Goal: Transaction & Acquisition: Purchase product/service

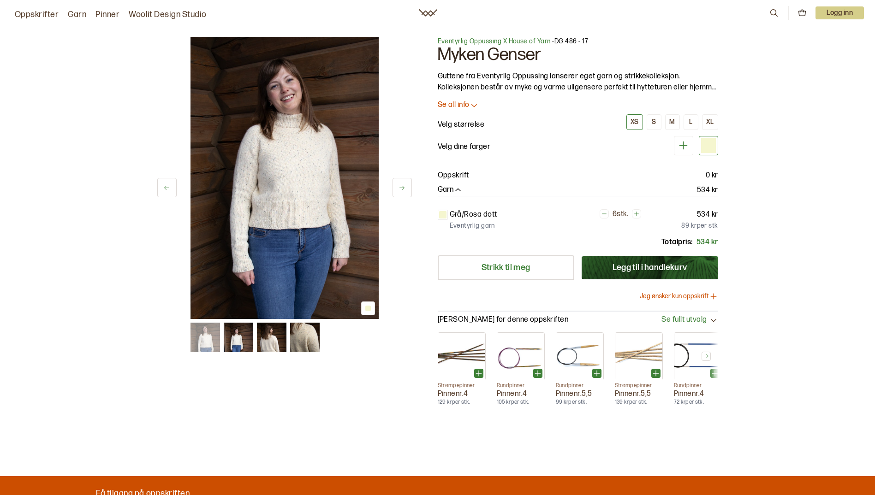
click at [677, 295] on button "Jeg ønsker kun oppskrift" at bounding box center [679, 296] width 78 height 9
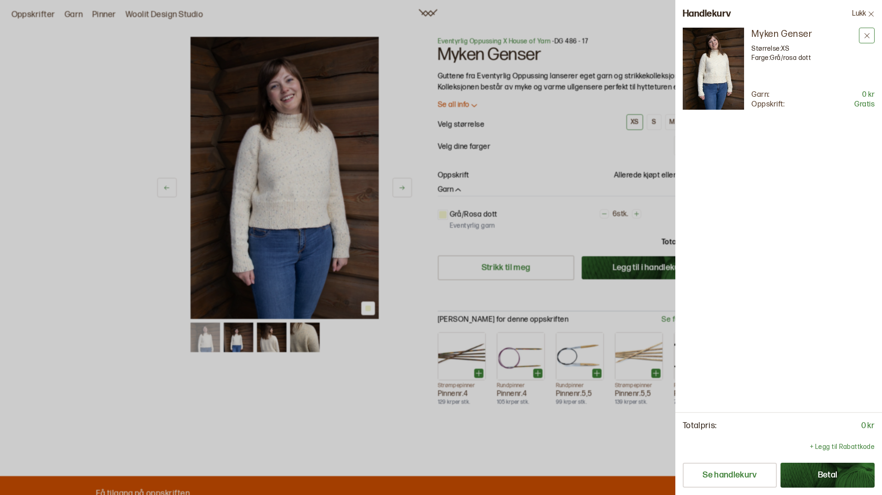
click at [868, 35] on icon at bounding box center [866, 35] width 7 height 7
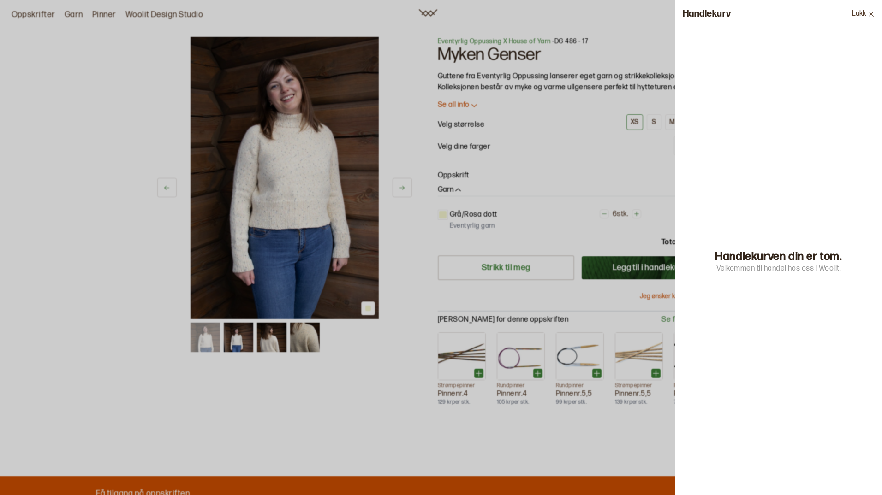
click at [869, 14] on icon at bounding box center [870, 14] width 7 height 7
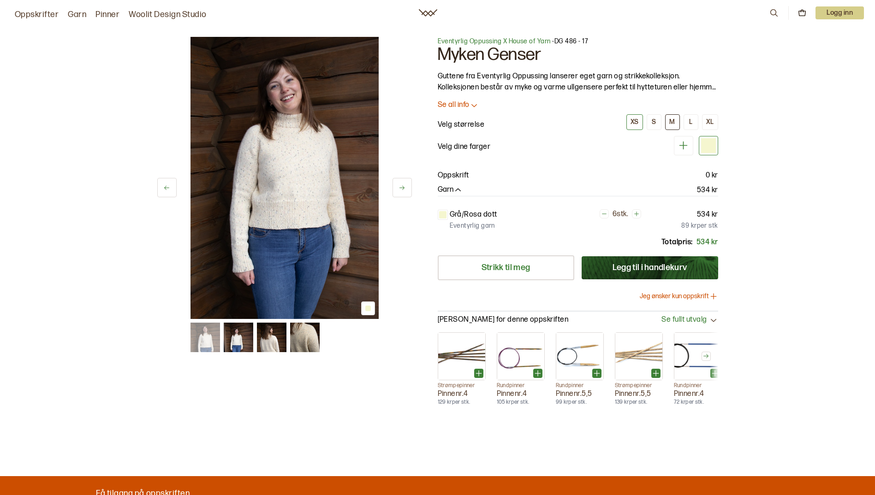
click at [673, 121] on div "M" at bounding box center [672, 122] width 6 height 8
click at [702, 297] on button "Jeg ønsker kun oppskrift" at bounding box center [679, 296] width 78 height 9
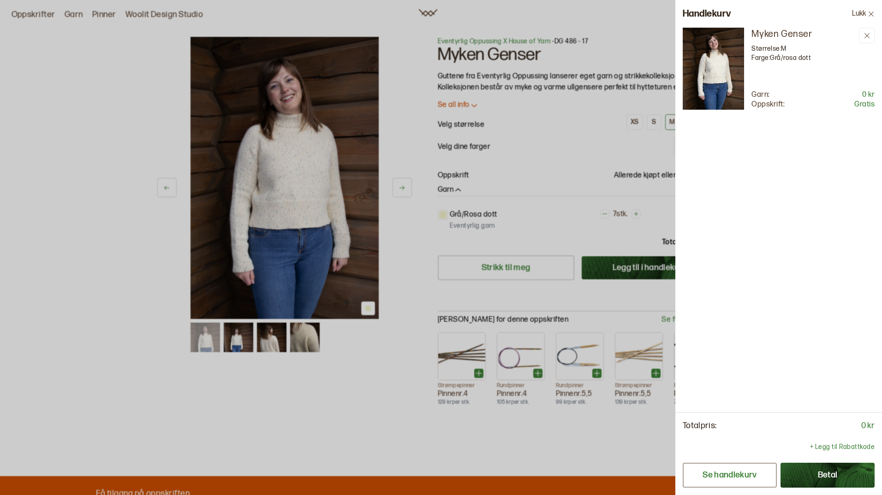
click at [728, 474] on button "Se handlekurv" at bounding box center [729, 475] width 94 height 25
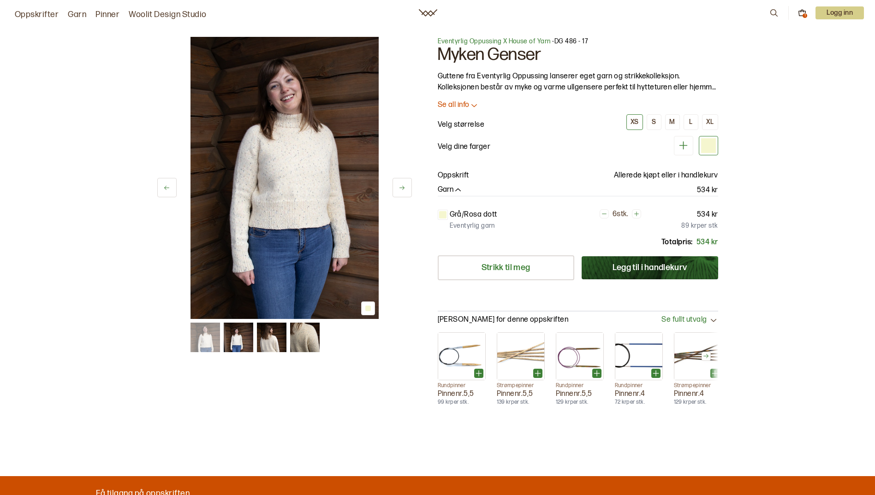
click at [464, 103] on p "Se all info" at bounding box center [454, 106] width 32 height 10
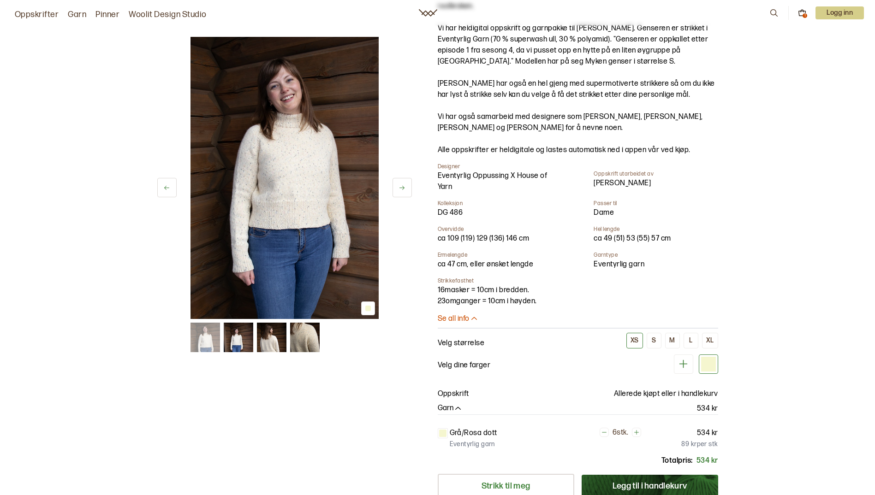
scroll to position [184, 0]
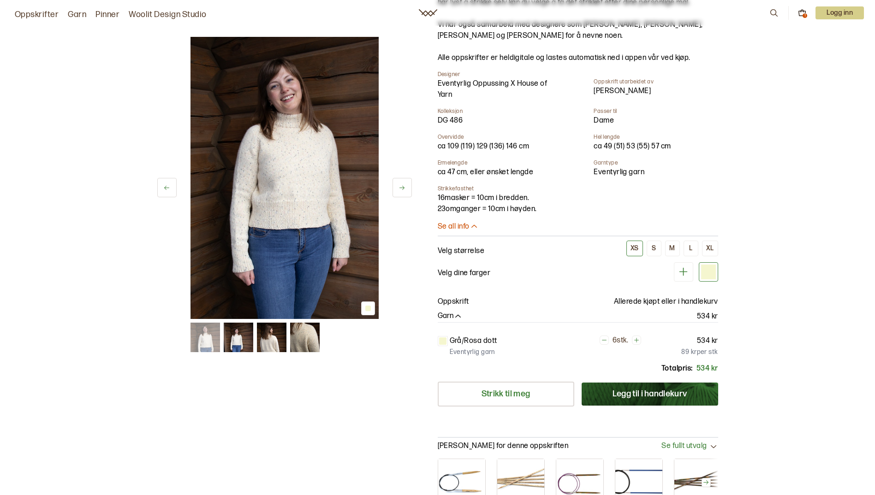
click at [452, 229] on p "Se all info" at bounding box center [454, 227] width 32 height 10
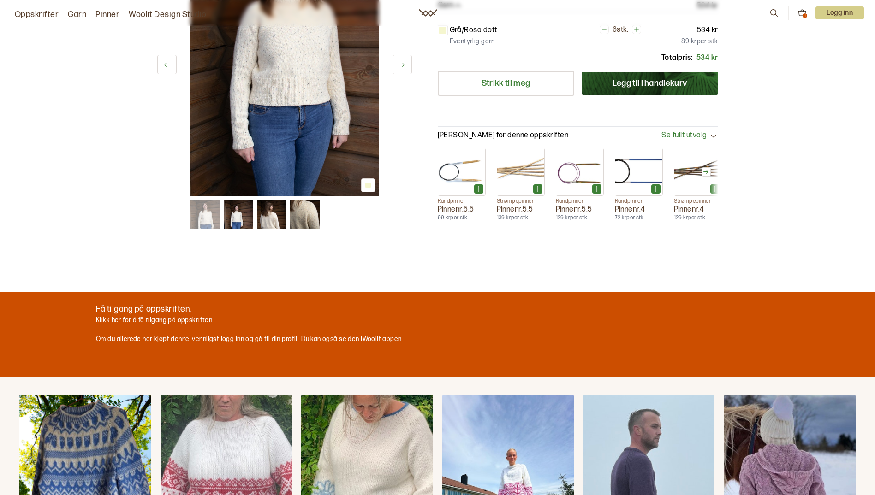
scroll to position [138, 0]
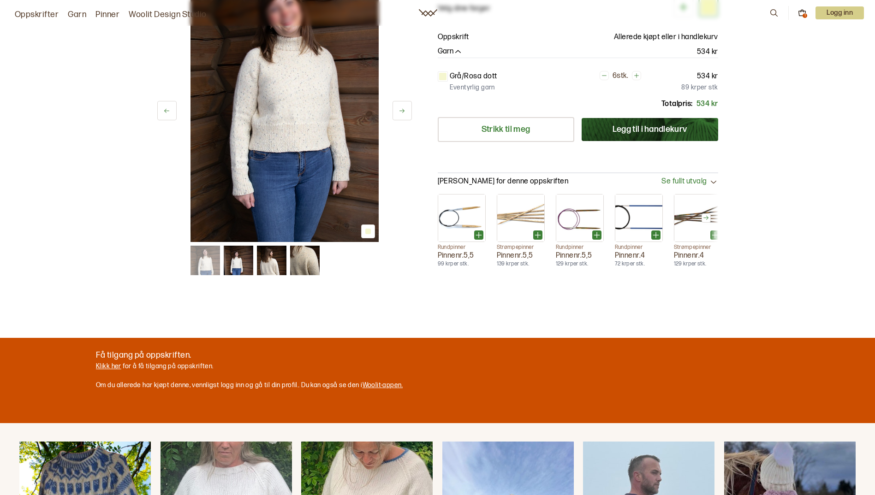
click at [104, 365] on link "Klikk her" at bounding box center [108, 366] width 25 height 8
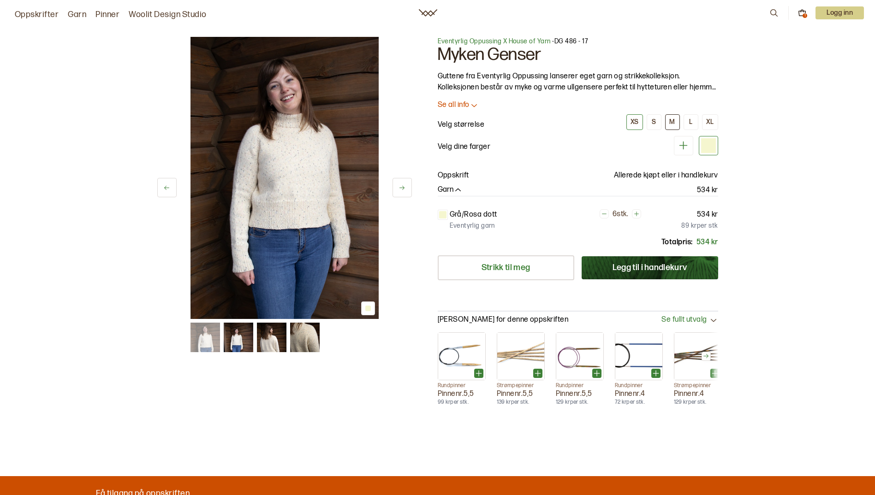
click at [671, 120] on div "M" at bounding box center [672, 122] width 6 height 8
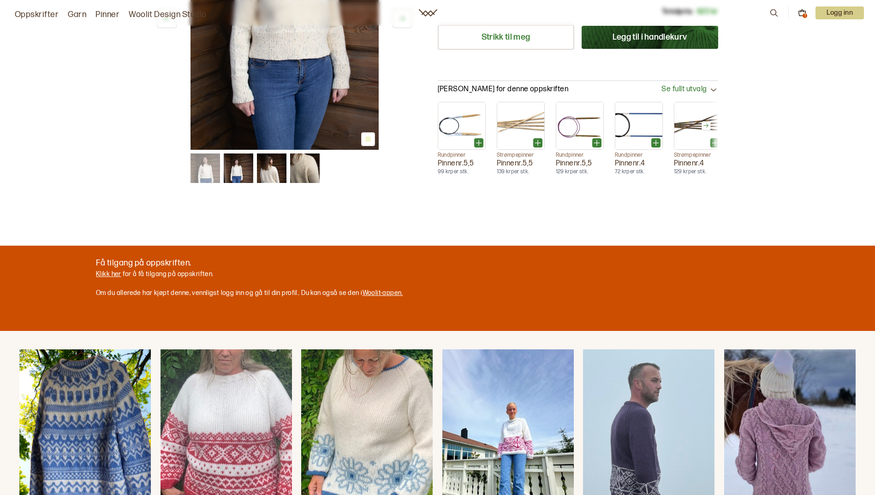
scroll to position [323, 0]
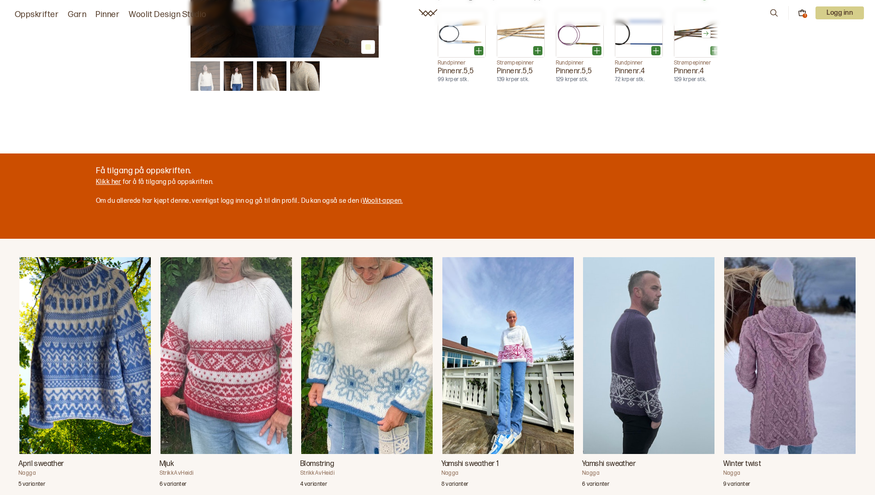
click at [113, 181] on link "Klikk her" at bounding box center [108, 182] width 25 height 8
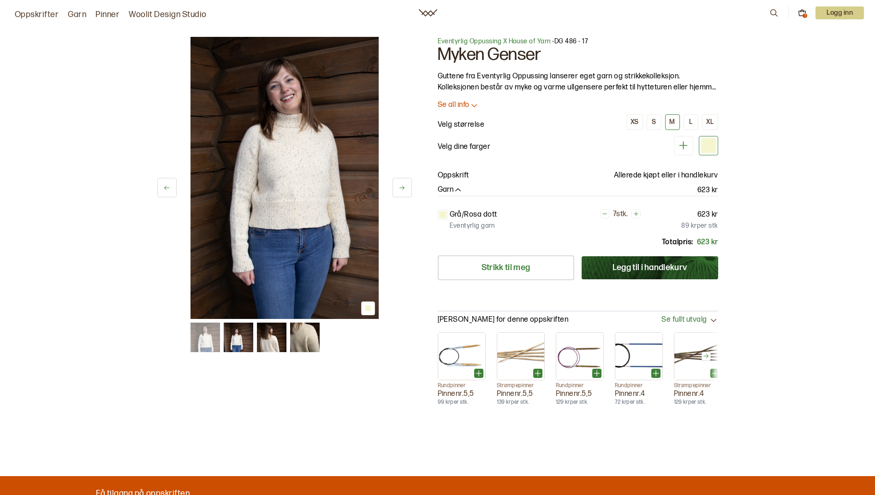
click at [524, 42] on span "Eventyrlig Oppussing X House of Yarn" at bounding box center [494, 41] width 113 height 8
click at [604, 214] on icon at bounding box center [604, 214] width 5 height 0
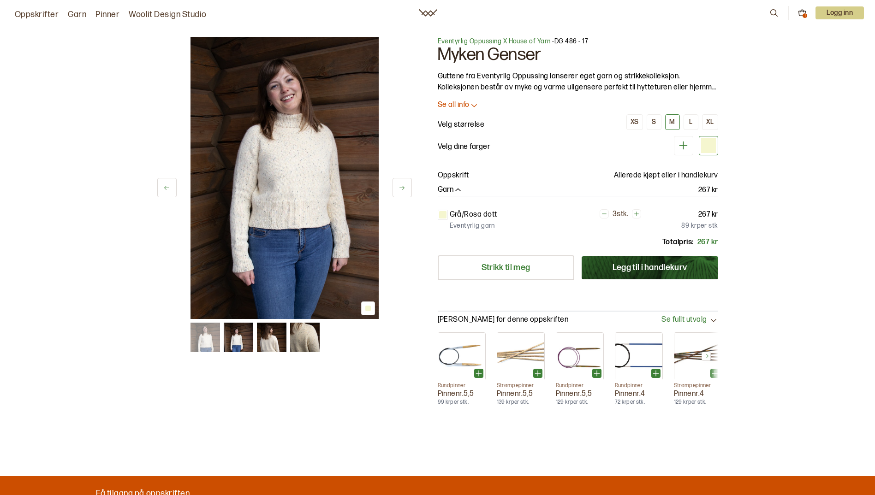
click at [604, 214] on icon at bounding box center [604, 214] width 5 height 0
click at [603, 213] on icon at bounding box center [604, 214] width 6 height 6
click at [34, 15] on link "Oppskrifter" at bounding box center [37, 14] width 44 height 13
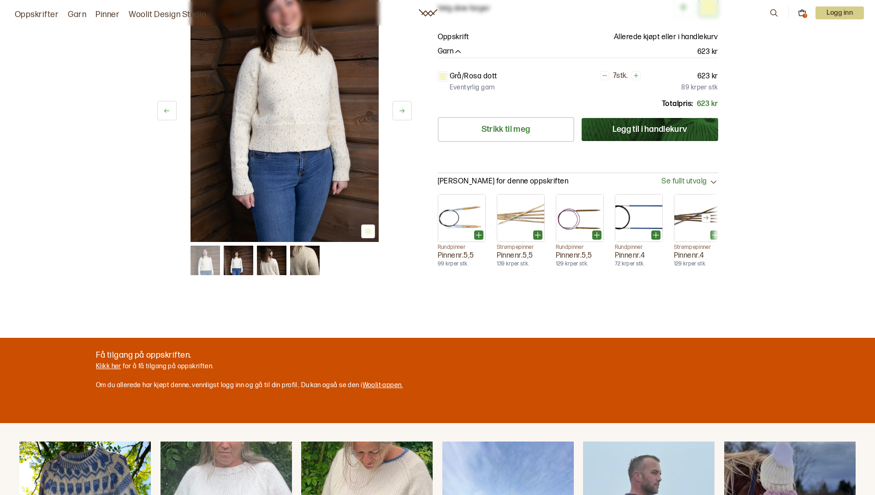
scroll to position [184, 0]
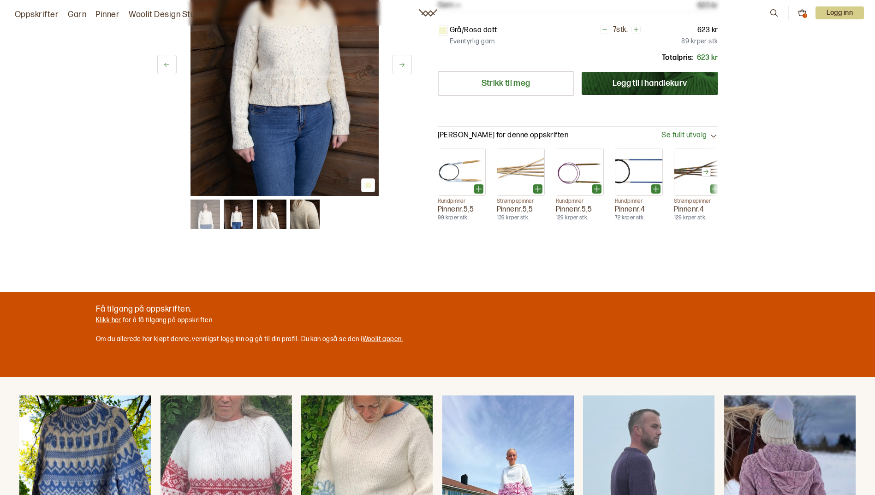
click at [108, 320] on link "Klikk her" at bounding box center [108, 320] width 25 height 8
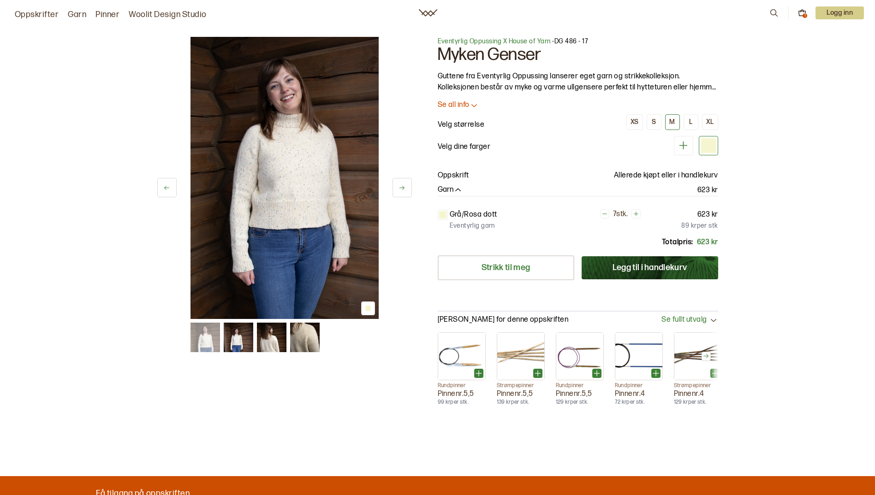
click at [232, 336] on img at bounding box center [239, 338] width 30 height 30
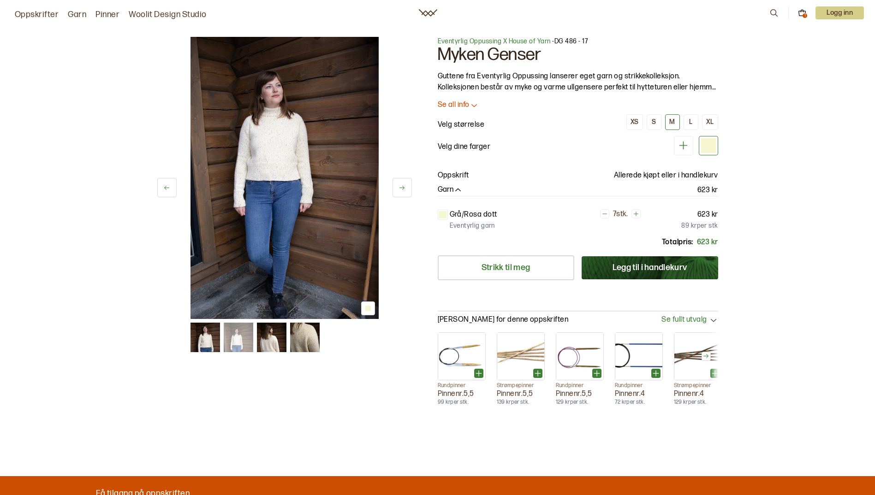
click at [260, 333] on img at bounding box center [272, 338] width 30 height 30
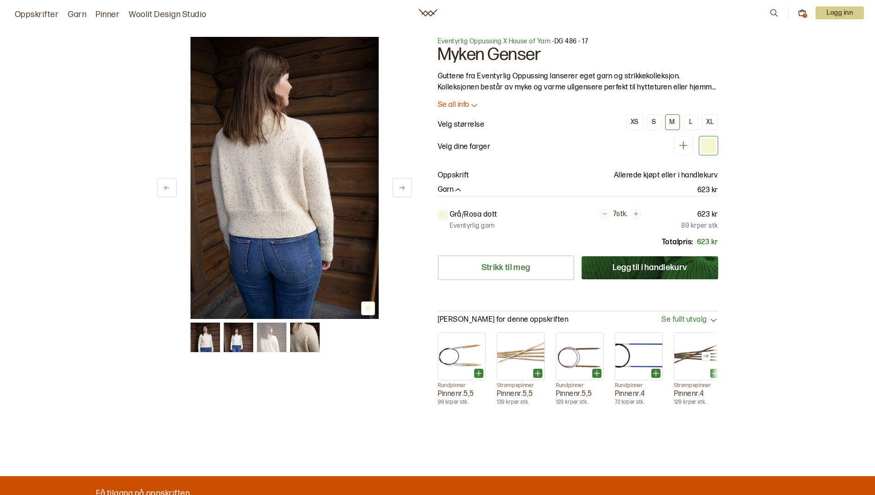
click at [297, 339] on img at bounding box center [305, 338] width 30 height 30
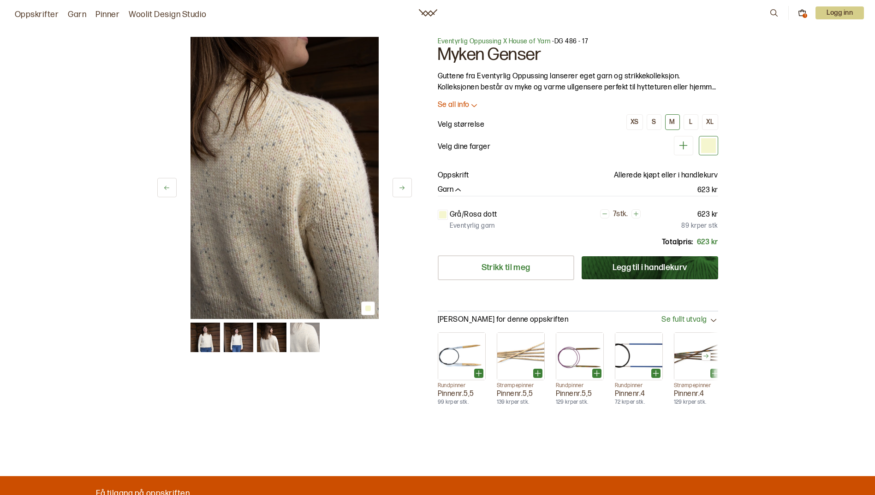
click at [208, 339] on img at bounding box center [205, 338] width 30 height 30
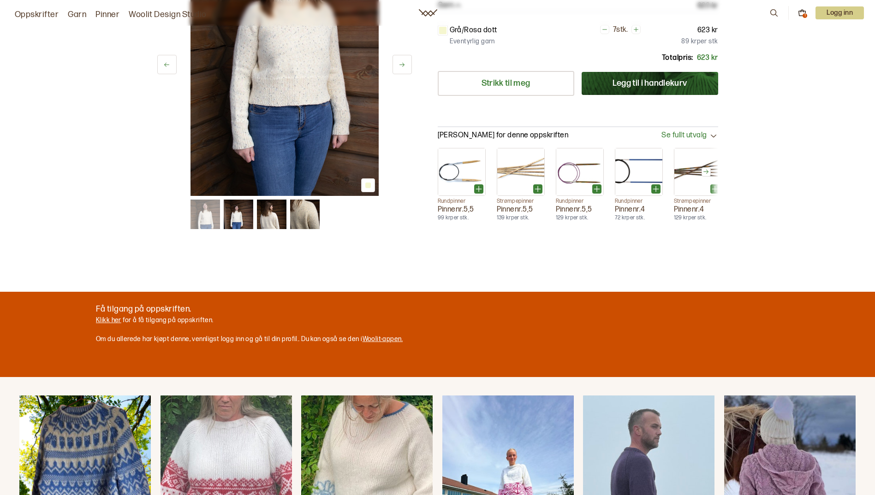
scroll to position [415, 0]
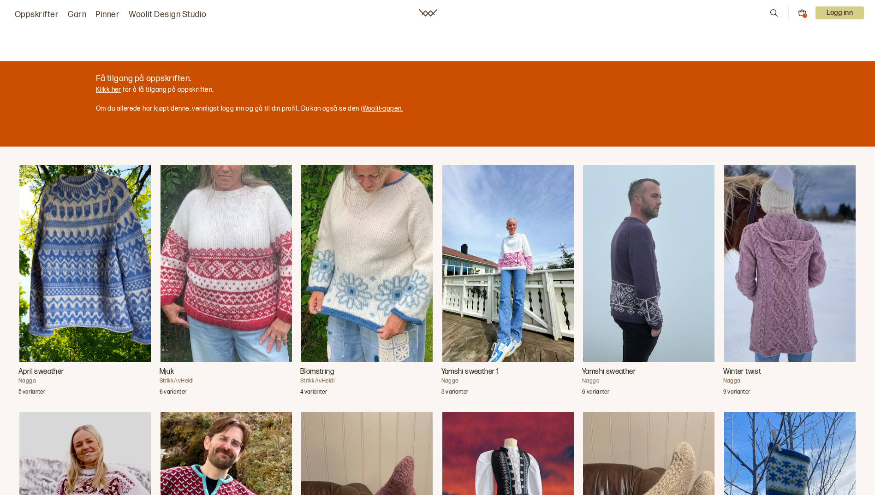
click at [107, 89] on link "Klikk her" at bounding box center [108, 90] width 25 height 8
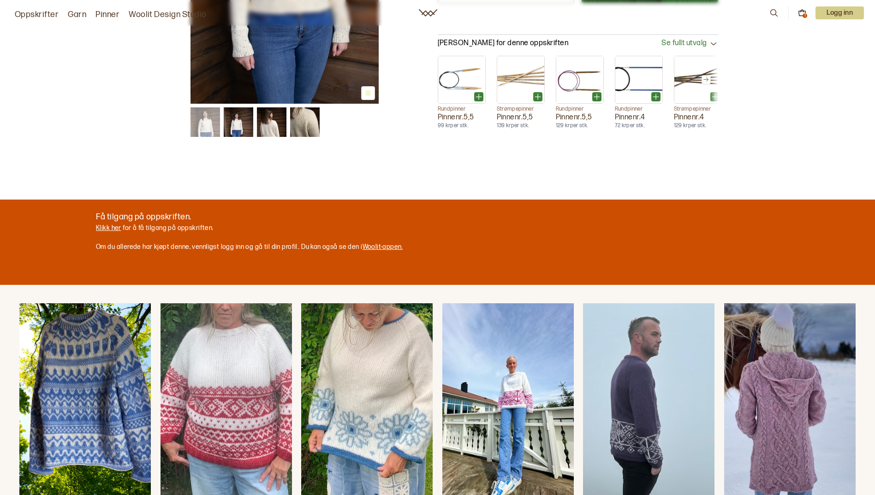
scroll to position [323, 0]
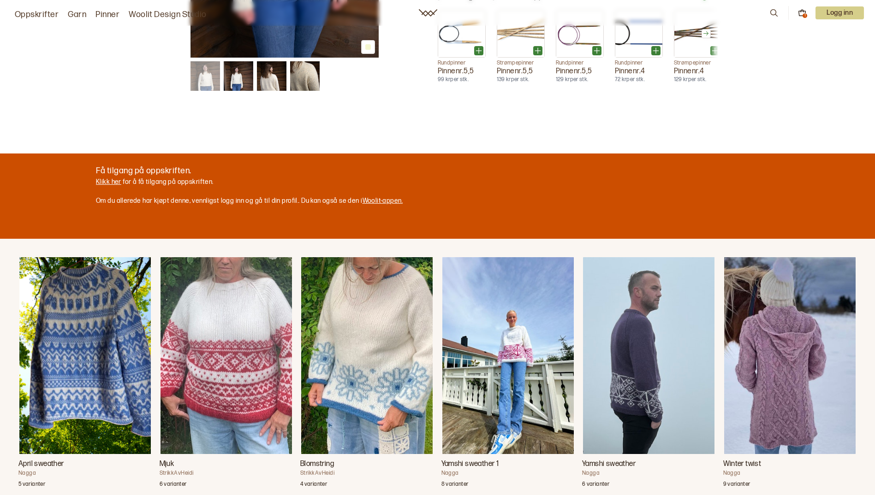
click at [106, 182] on link "Klikk her" at bounding box center [108, 182] width 25 height 8
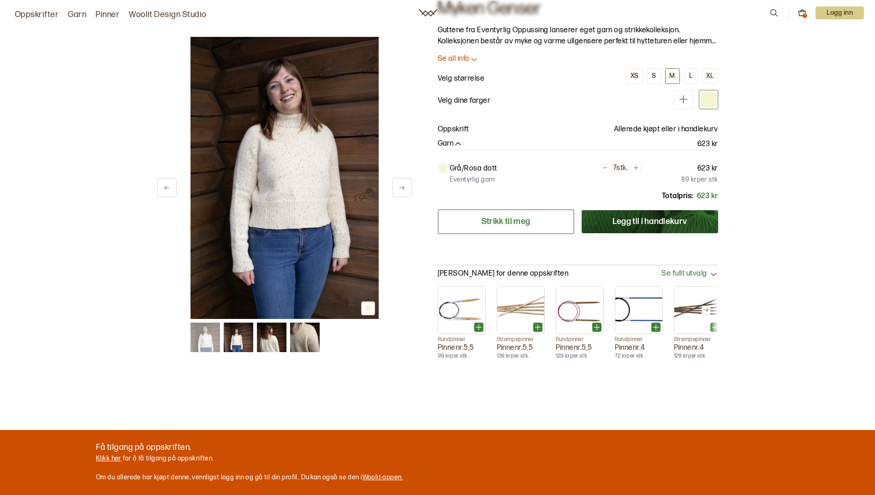
scroll to position [0, 0]
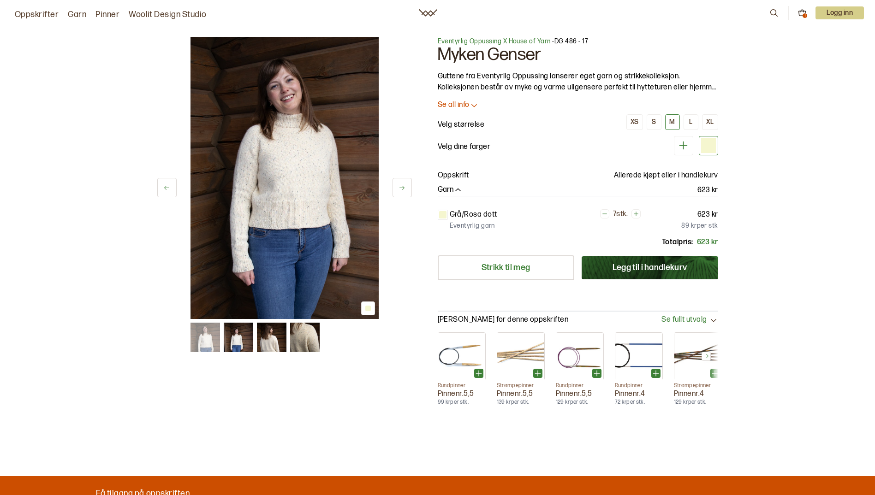
click at [401, 189] on icon at bounding box center [401, 187] width 7 height 7
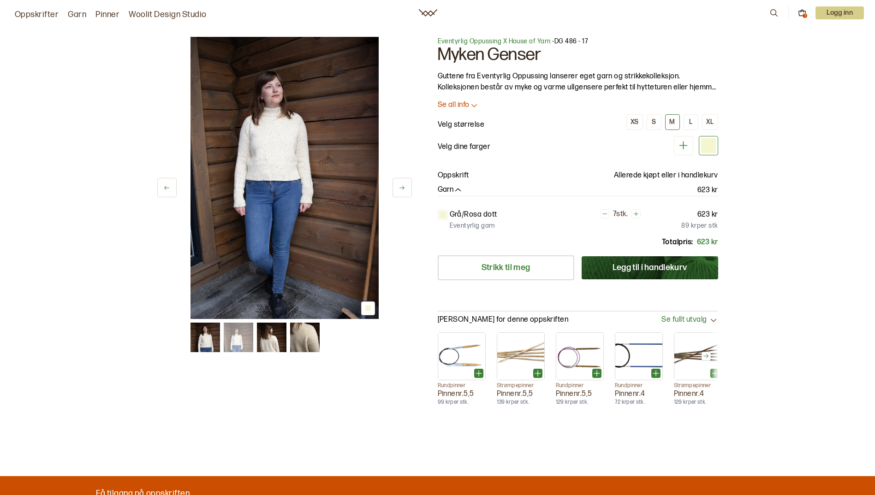
click at [401, 188] on icon at bounding box center [401, 187] width 7 height 7
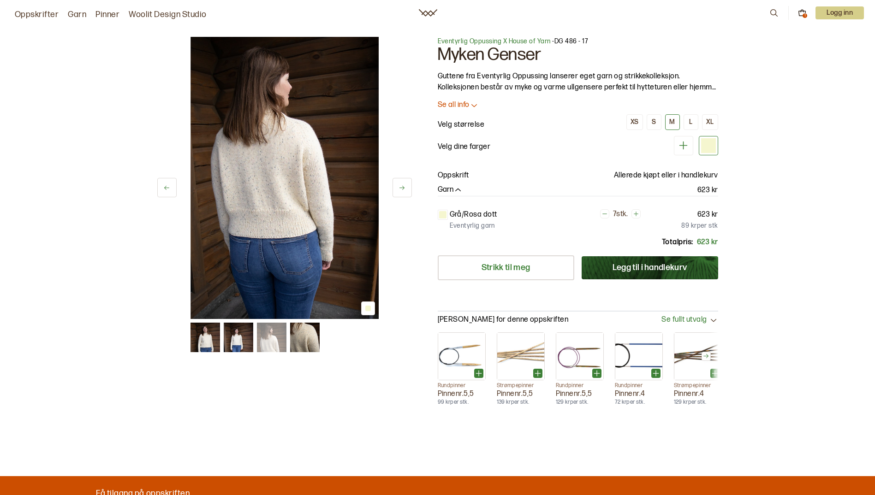
click at [401, 188] on icon at bounding box center [401, 187] width 7 height 7
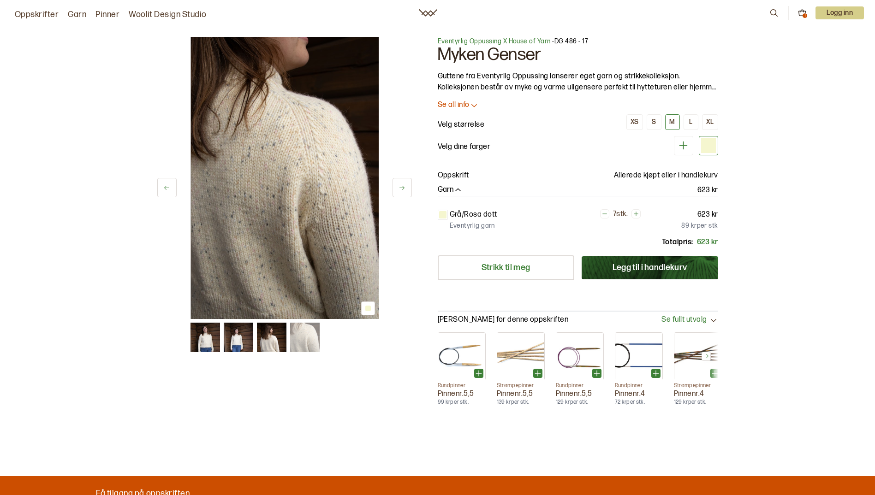
click at [401, 188] on icon at bounding box center [401, 187] width 7 height 7
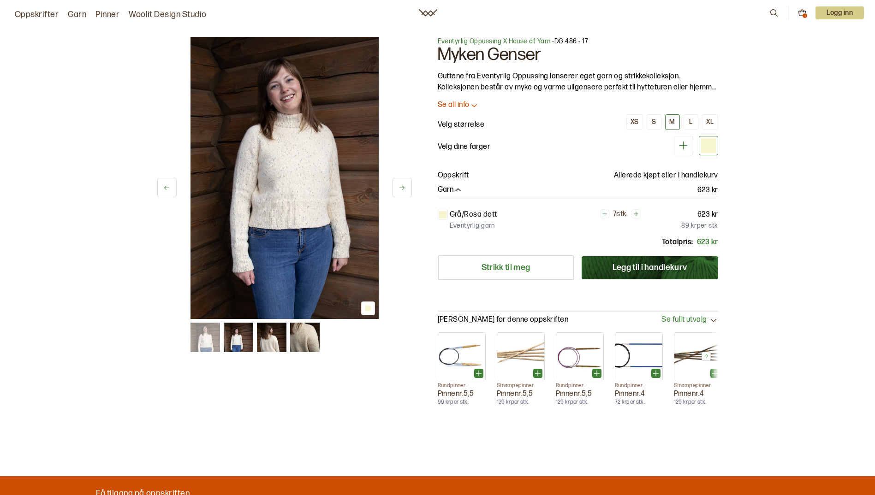
click at [444, 102] on p "Se all info" at bounding box center [454, 106] width 32 height 10
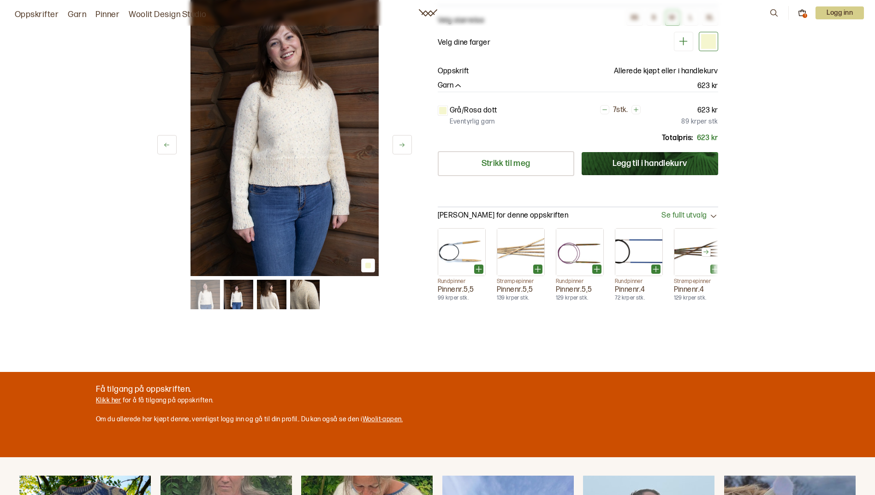
scroll to position [461, 0]
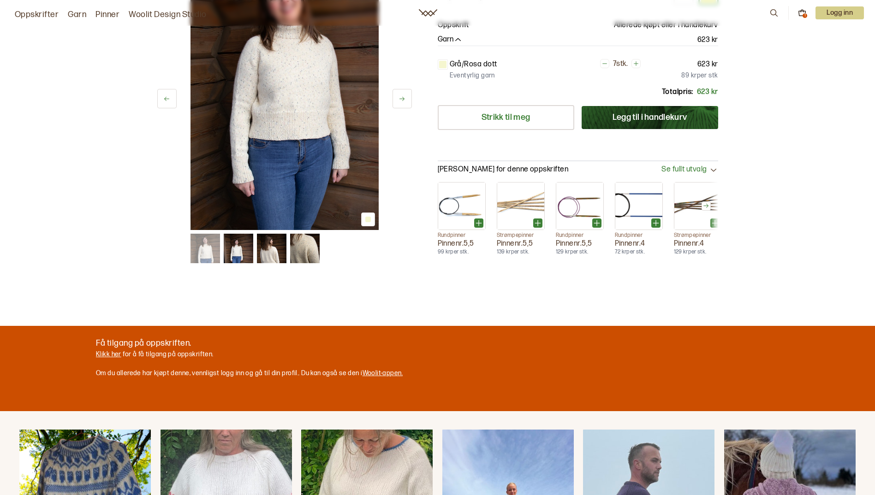
click at [684, 169] on span "Se fullt utvalg" at bounding box center [683, 170] width 45 height 10
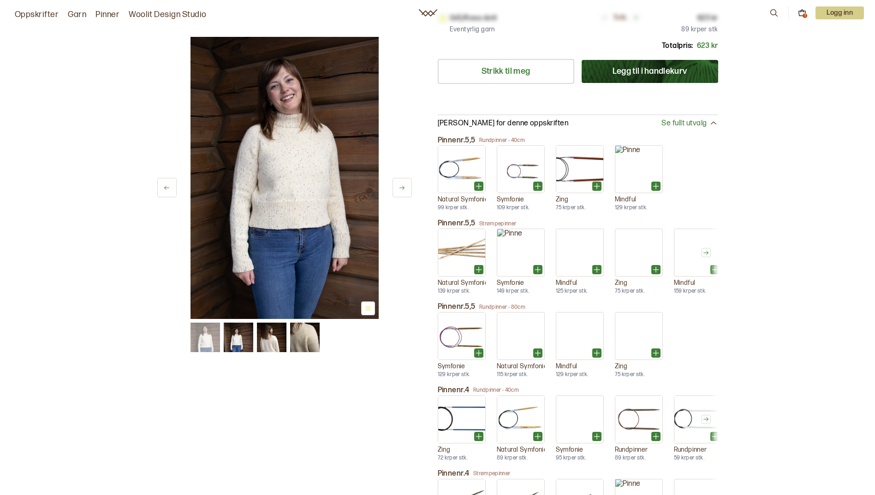
scroll to position [369, 0]
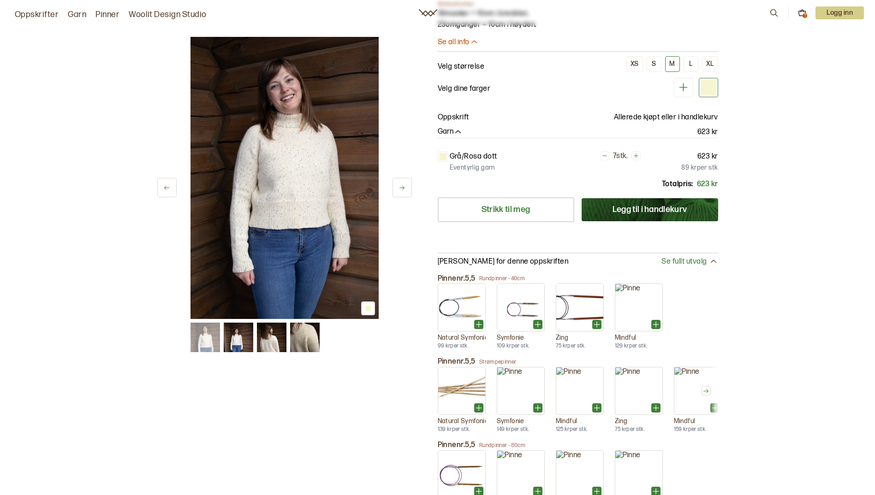
click at [691, 261] on span "Se fullt utvalg" at bounding box center [683, 262] width 45 height 10
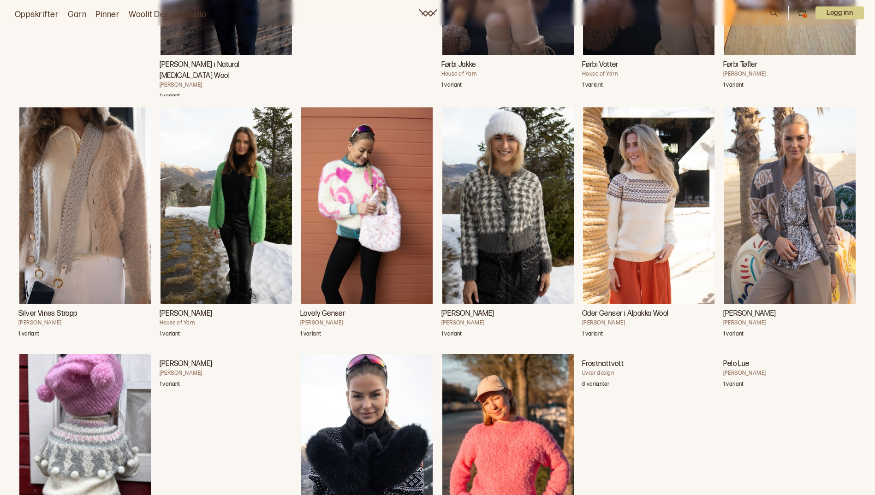
scroll to position [3966, 0]
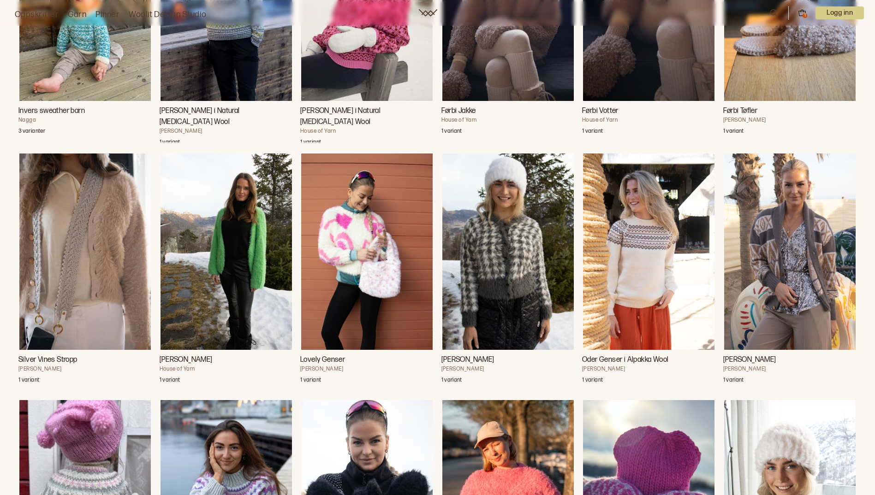
click at [326, 288] on img "Lovely Genser" at bounding box center [366, 252] width 131 height 197
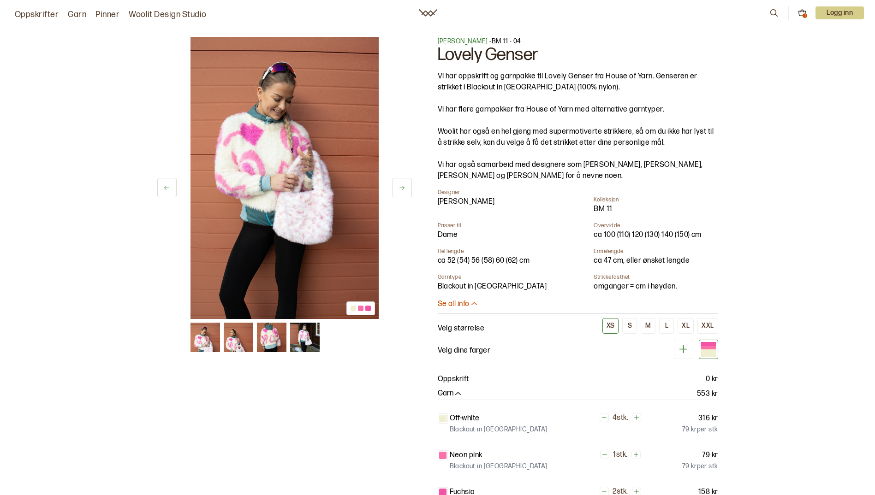
scroll to position [3966, 0]
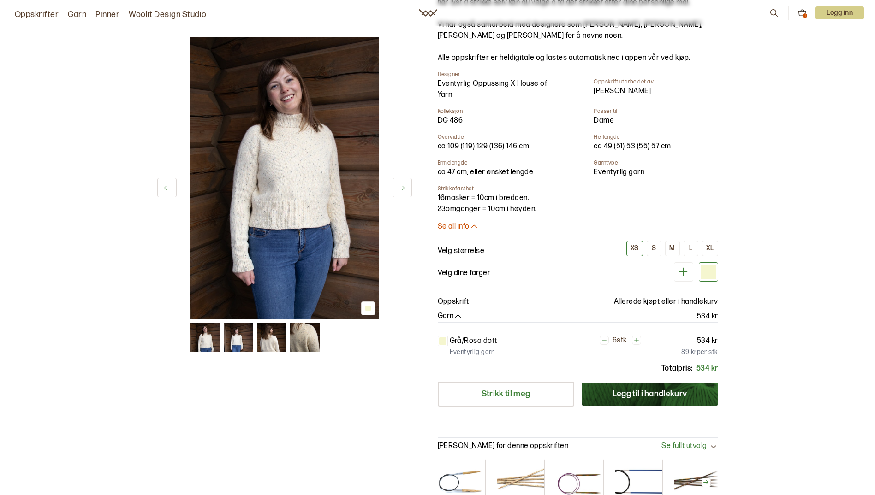
scroll to position [277, 0]
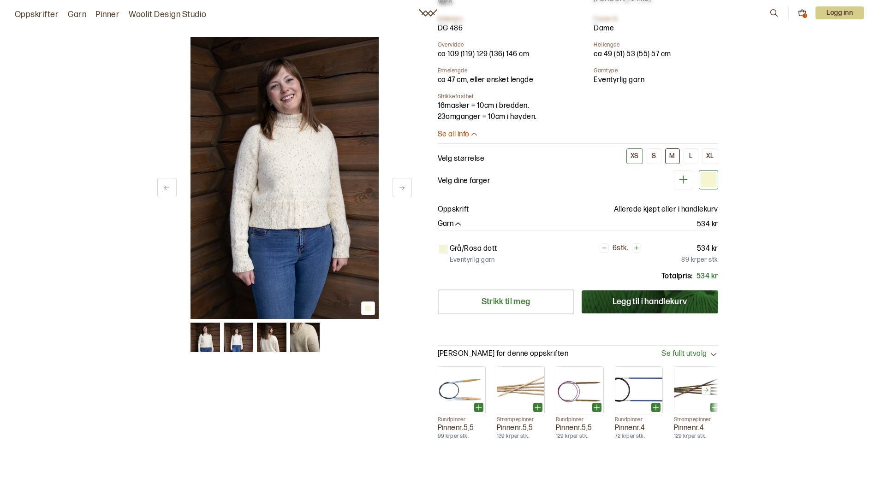
click at [673, 154] on div "M" at bounding box center [672, 156] width 6 height 8
click at [453, 225] on icon "button" at bounding box center [457, 224] width 9 height 9
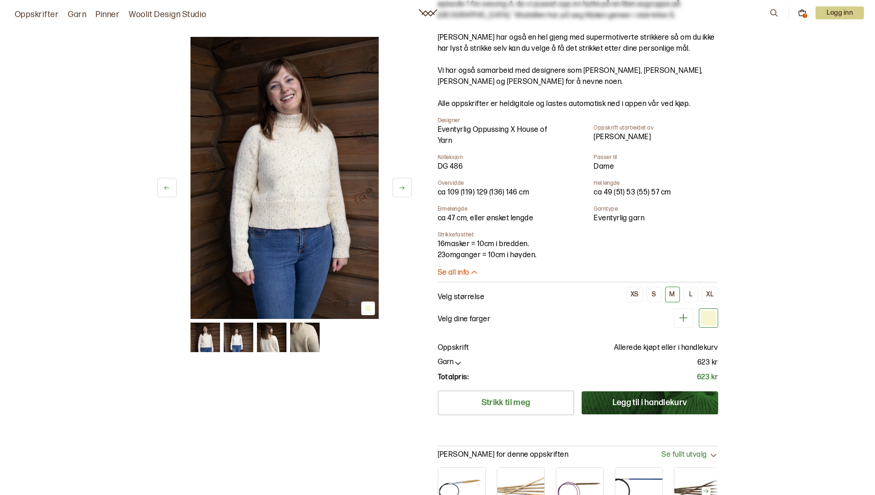
scroll to position [184, 0]
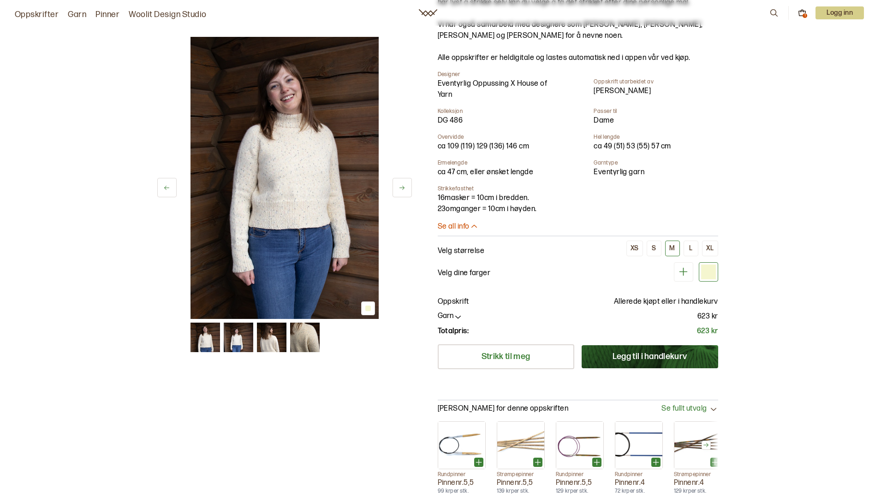
click at [459, 225] on p "Se all info" at bounding box center [454, 227] width 32 height 10
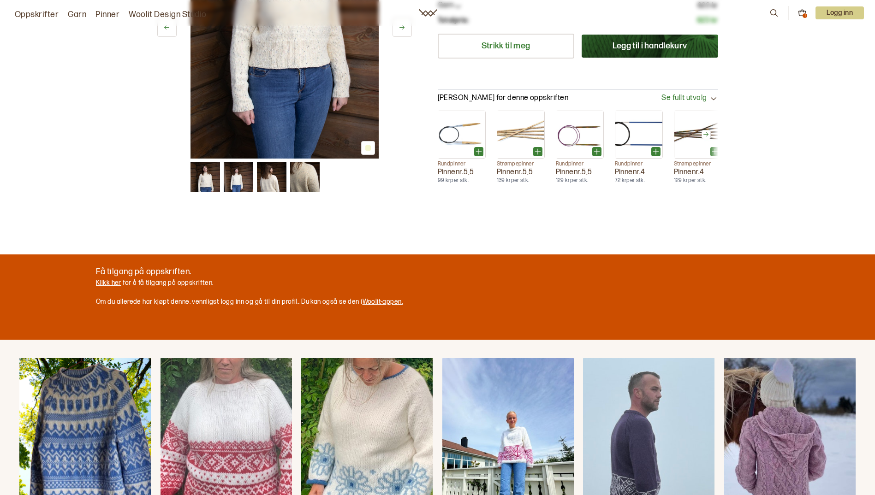
click at [106, 397] on img "April sweather" at bounding box center [84, 456] width 131 height 197
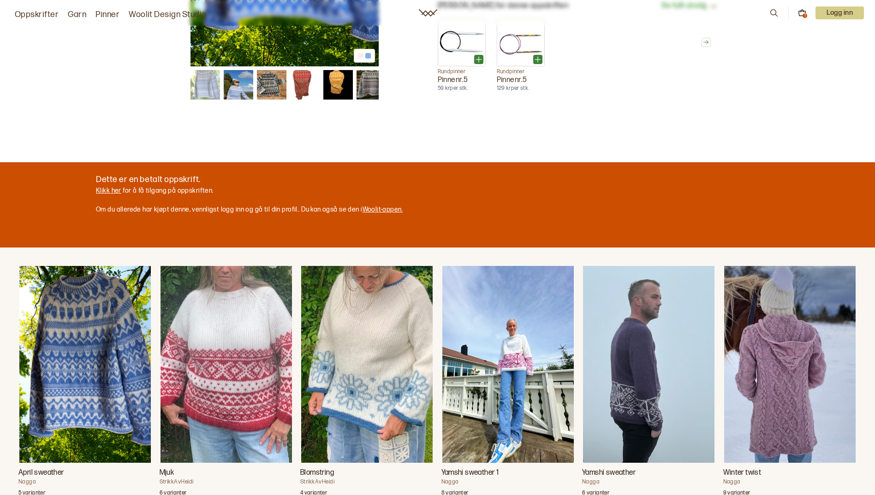
scroll to position [323, 0]
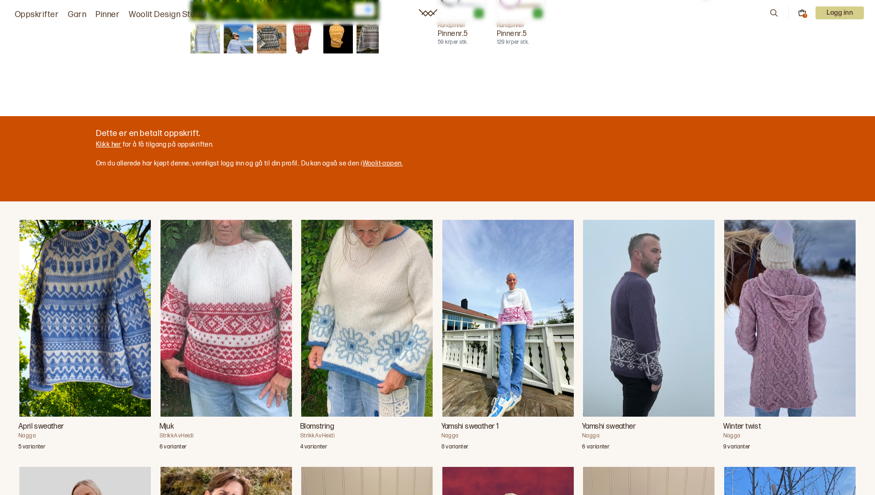
click at [378, 323] on img "Blomstring" at bounding box center [366, 318] width 131 height 197
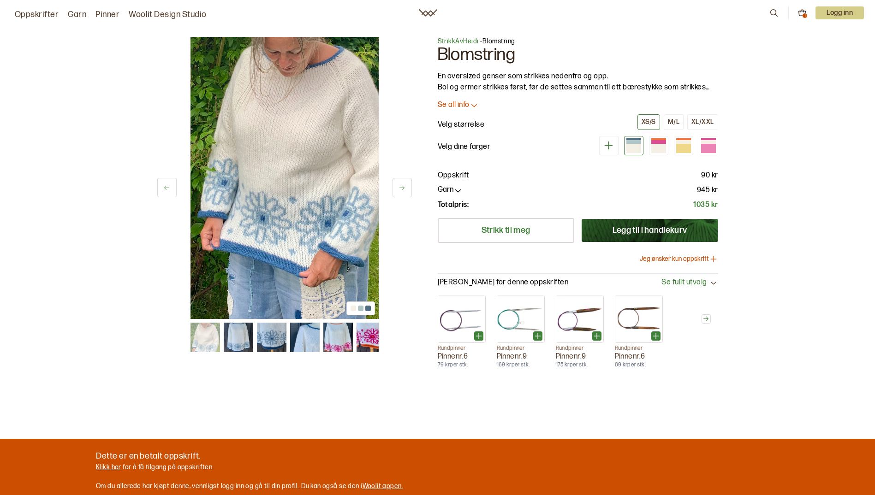
scroll to position [323, 0]
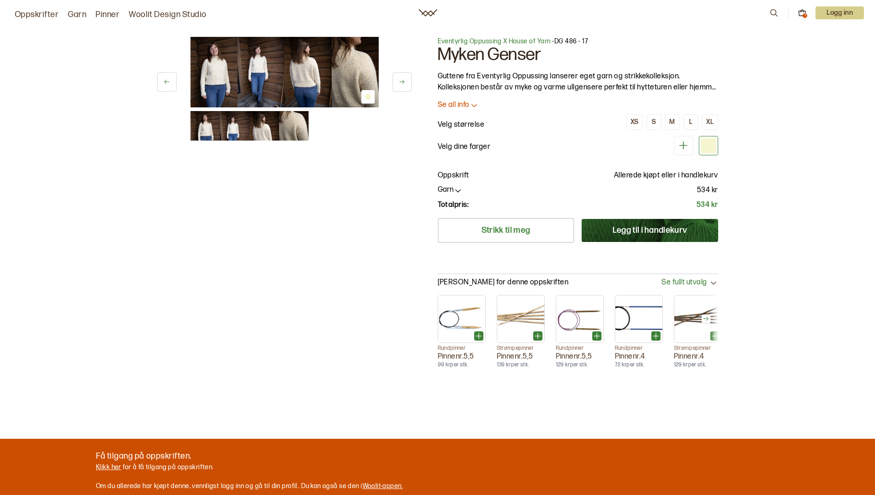
scroll to position [138, 0]
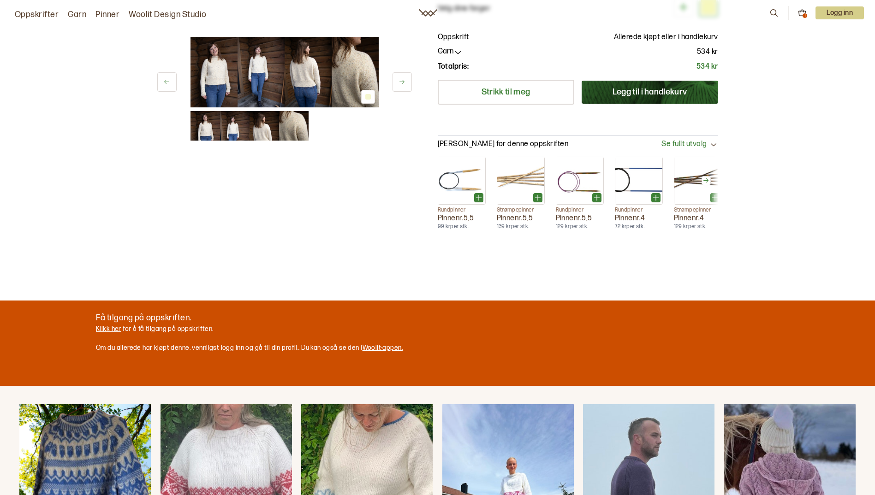
click at [100, 434] on img "April sweather" at bounding box center [84, 502] width 131 height 197
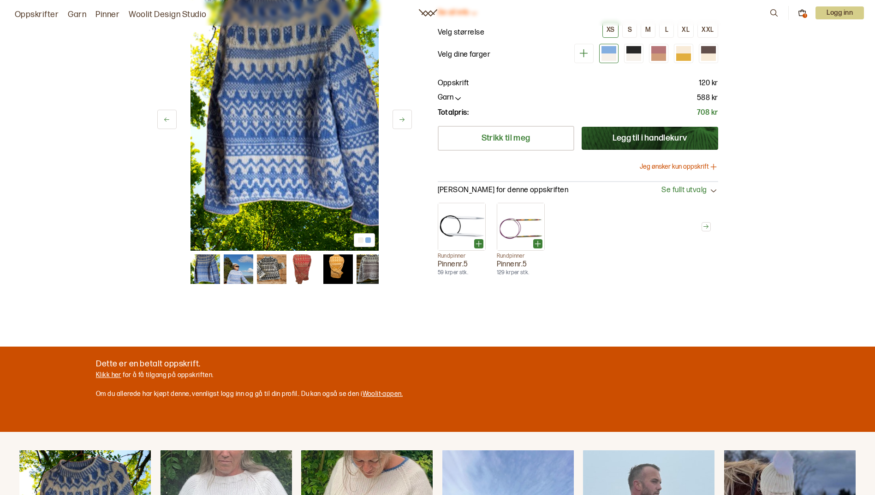
scroll to position [138, 0]
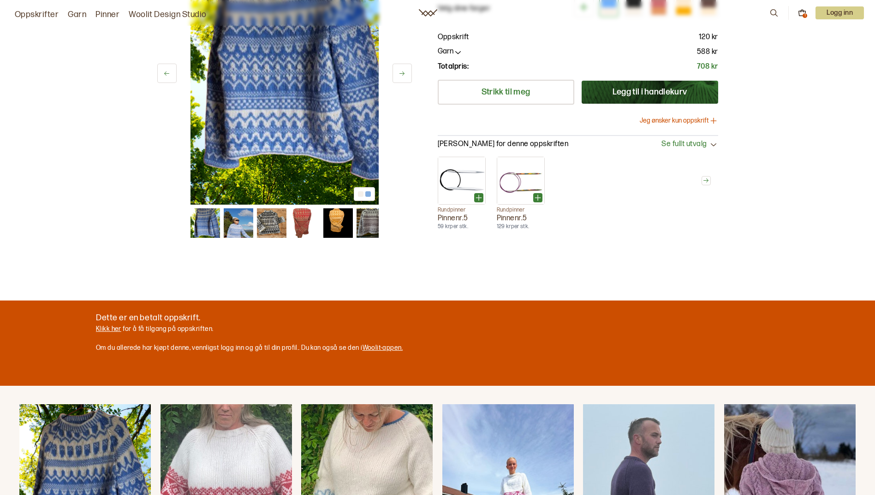
click at [220, 430] on img "Mjuk" at bounding box center [225, 502] width 131 height 197
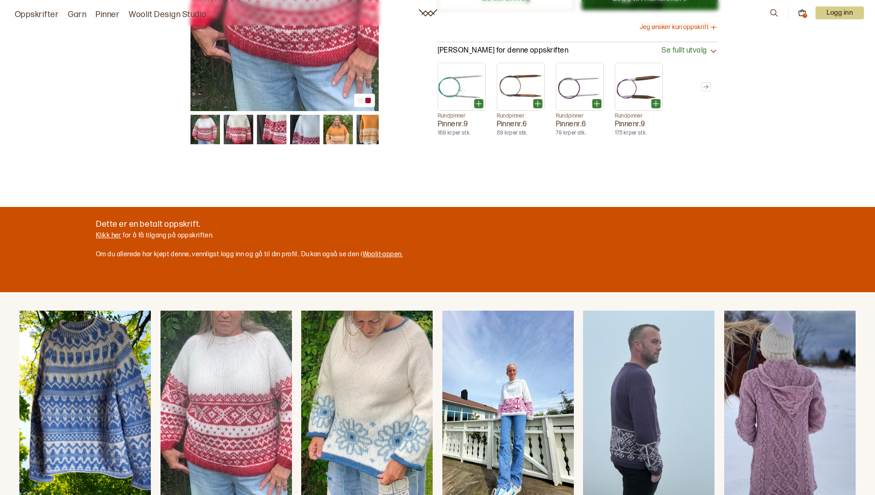
scroll to position [323, 0]
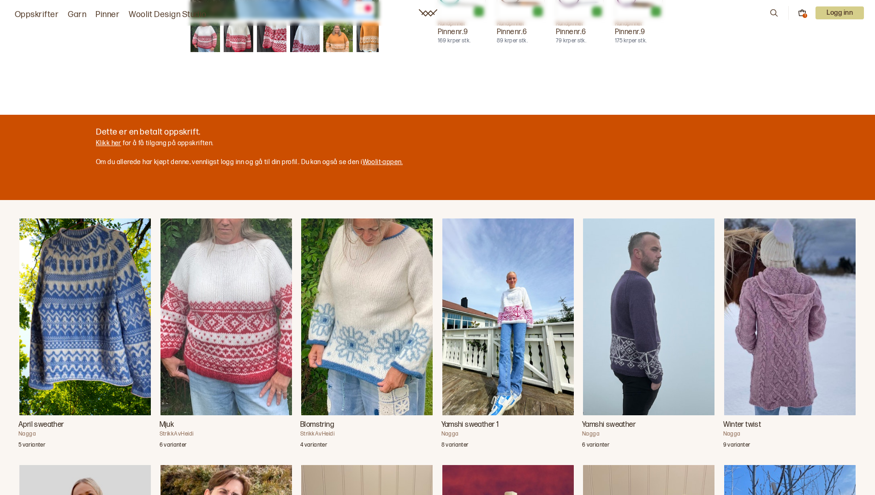
click at [645, 351] on img "Yamshi sweather" at bounding box center [648, 317] width 131 height 197
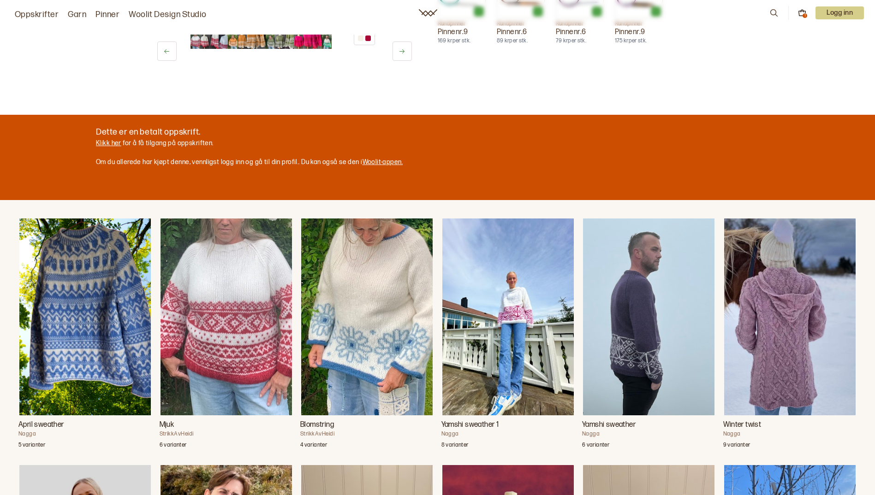
scroll to position [138, 0]
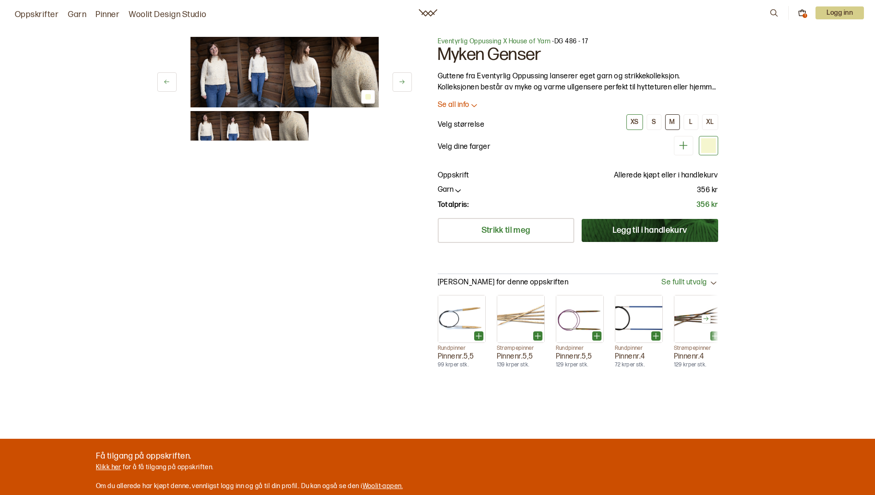
click at [673, 120] on div "M" at bounding box center [672, 122] width 6 height 8
click at [636, 230] on button "Legg til i handlekurv" at bounding box center [650, 230] width 136 height 23
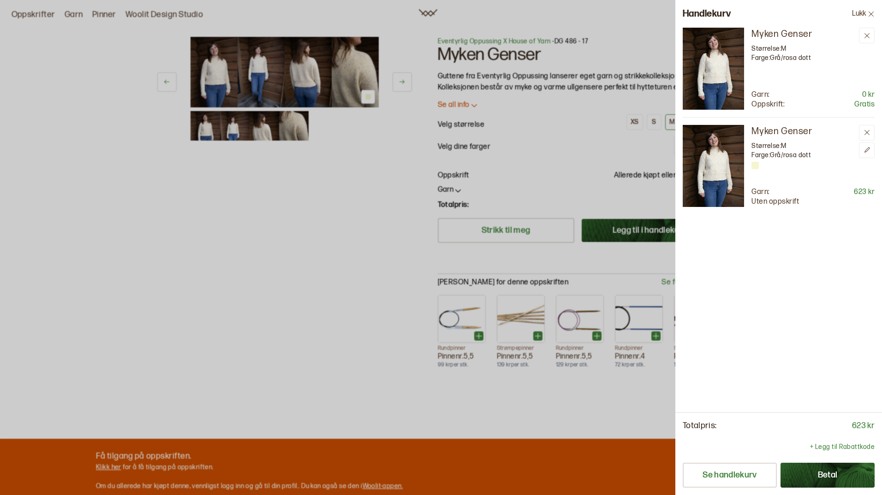
click at [861, 105] on p "Gratis" at bounding box center [864, 105] width 20 height 10
click at [866, 131] on icon at bounding box center [866, 132] width 7 height 7
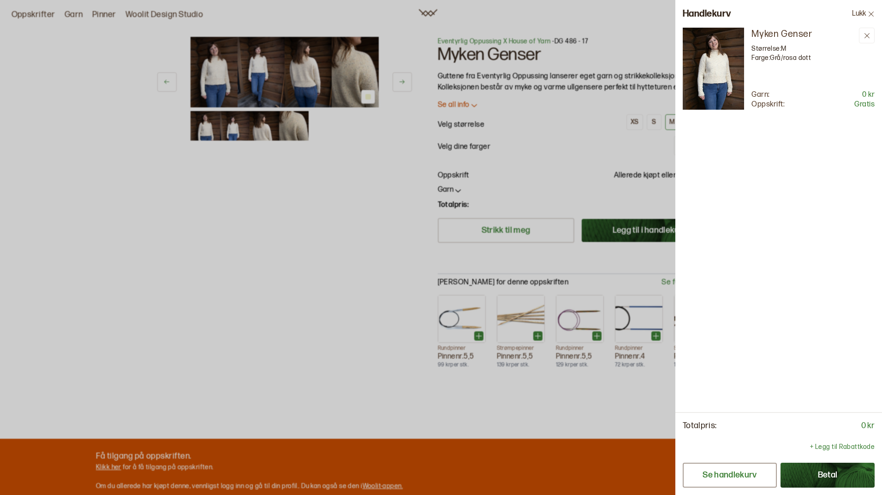
click at [737, 475] on button "Se handlekurv" at bounding box center [729, 475] width 94 height 25
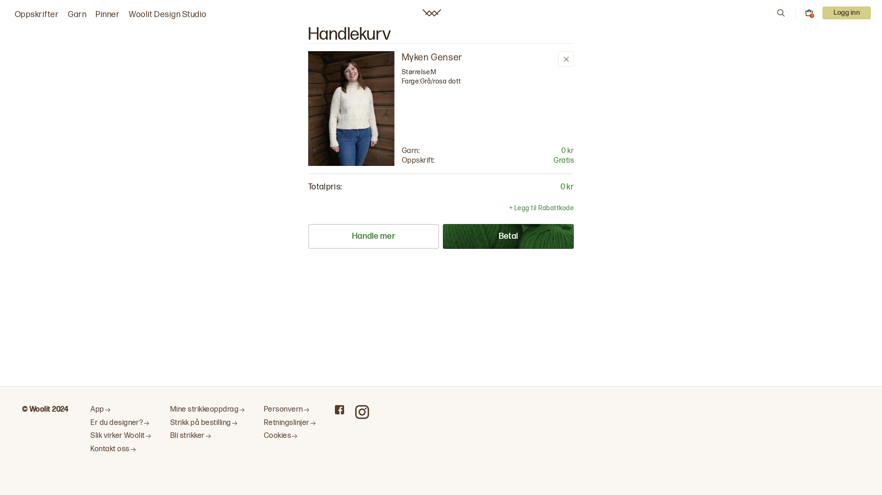
click at [38, 13] on link "Oppskrifter" at bounding box center [37, 14] width 44 height 13
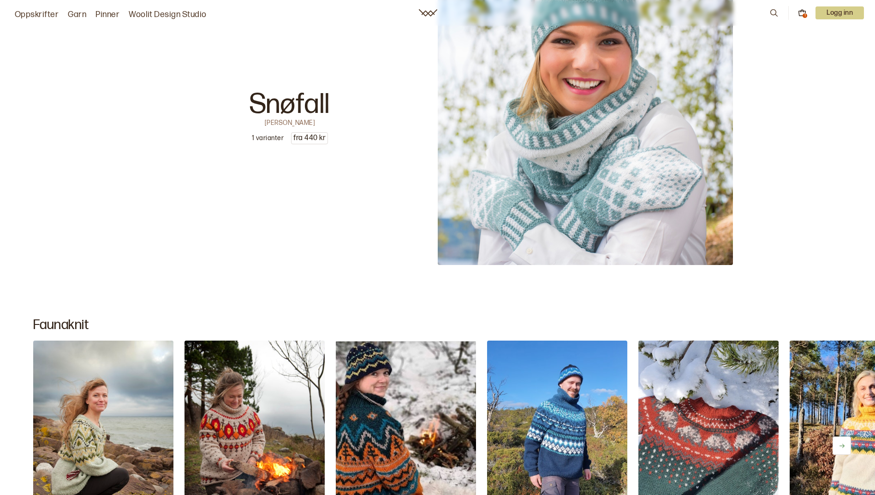
scroll to position [12768, 0]
